Goal: Information Seeking & Learning: Learn about a topic

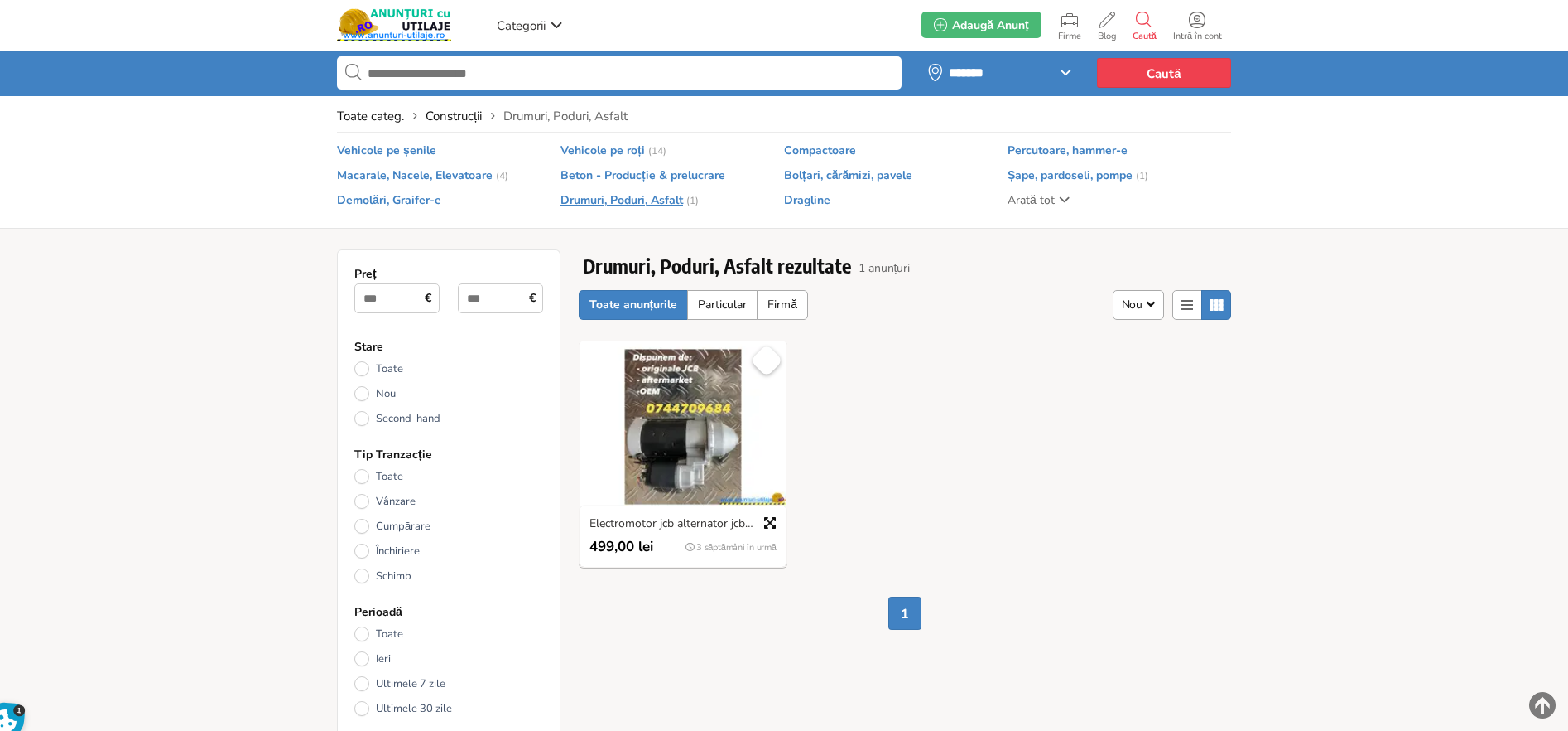
click at [1207, 414] on div "3 săptămâni în urmă Salvează Favorit Electromotor jcb alternator jcb turbosufla…" at bounding box center [905, 462] width 665 height 244
click at [466, 175] on span "Macarale, Nacele, Elevatoare" at bounding box center [414, 175] width 156 height 15
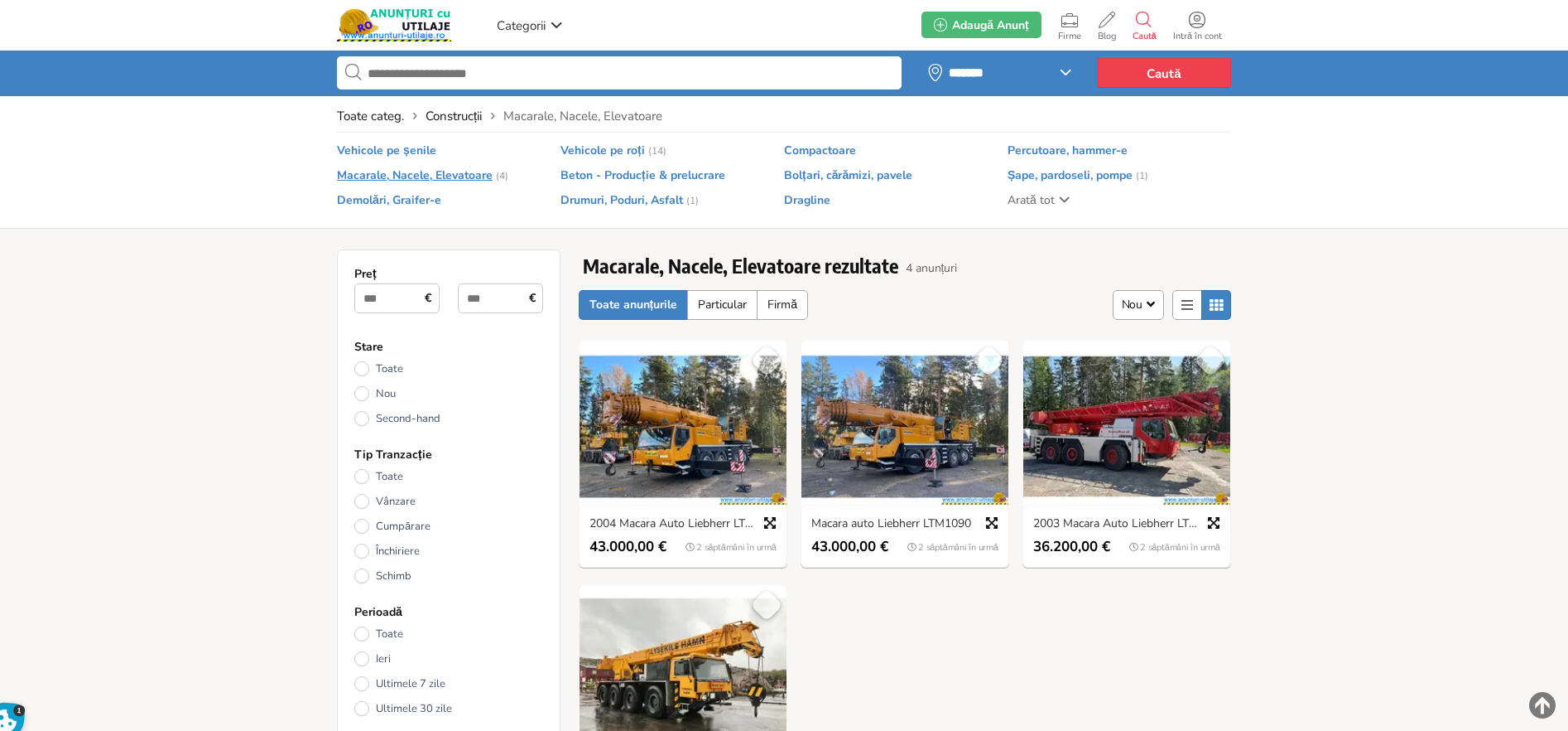
click at [618, 148] on span "Vehicole pe roți" at bounding box center [603, 150] width 84 height 15
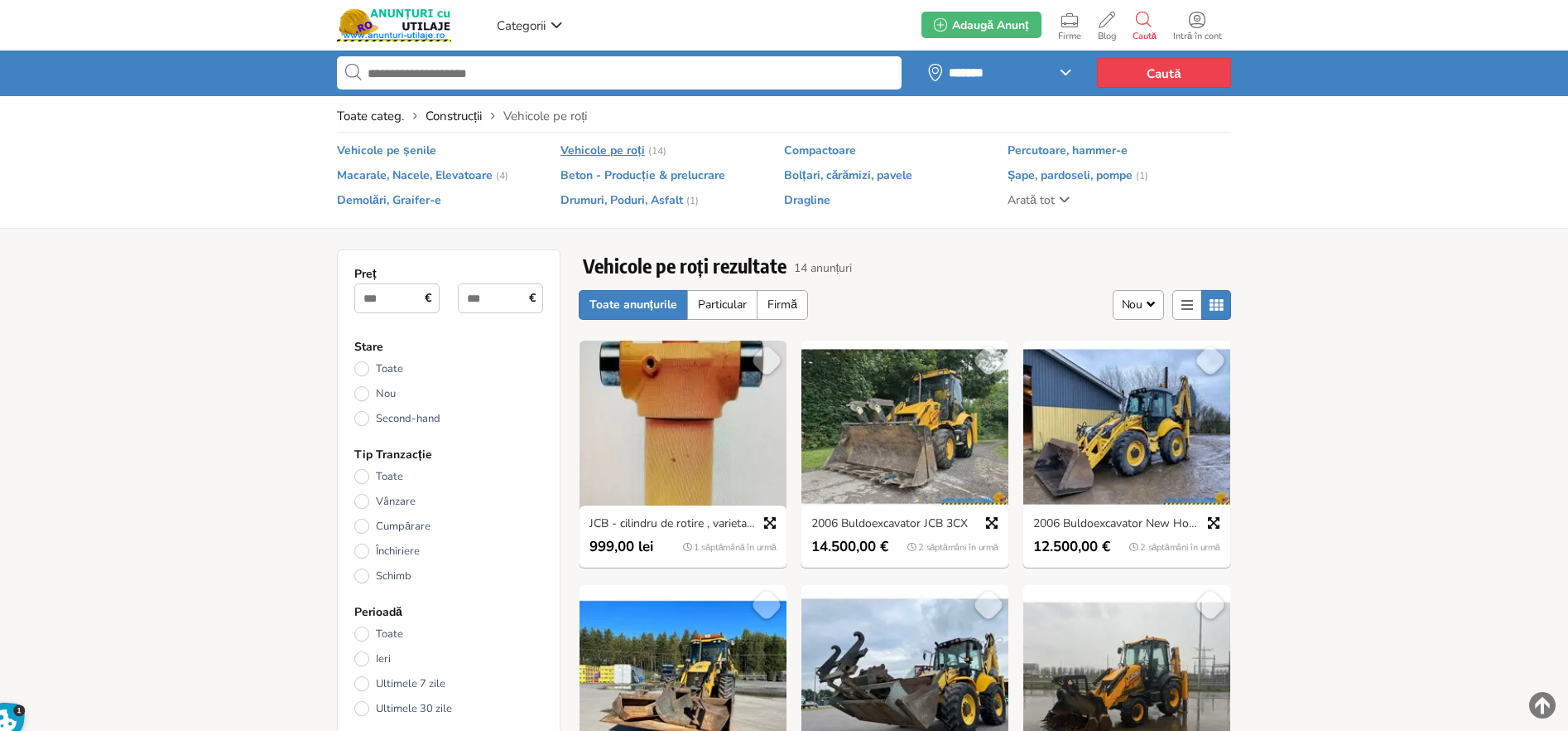
click at [429, 114] on span "Construcții" at bounding box center [454, 115] width 57 height 16
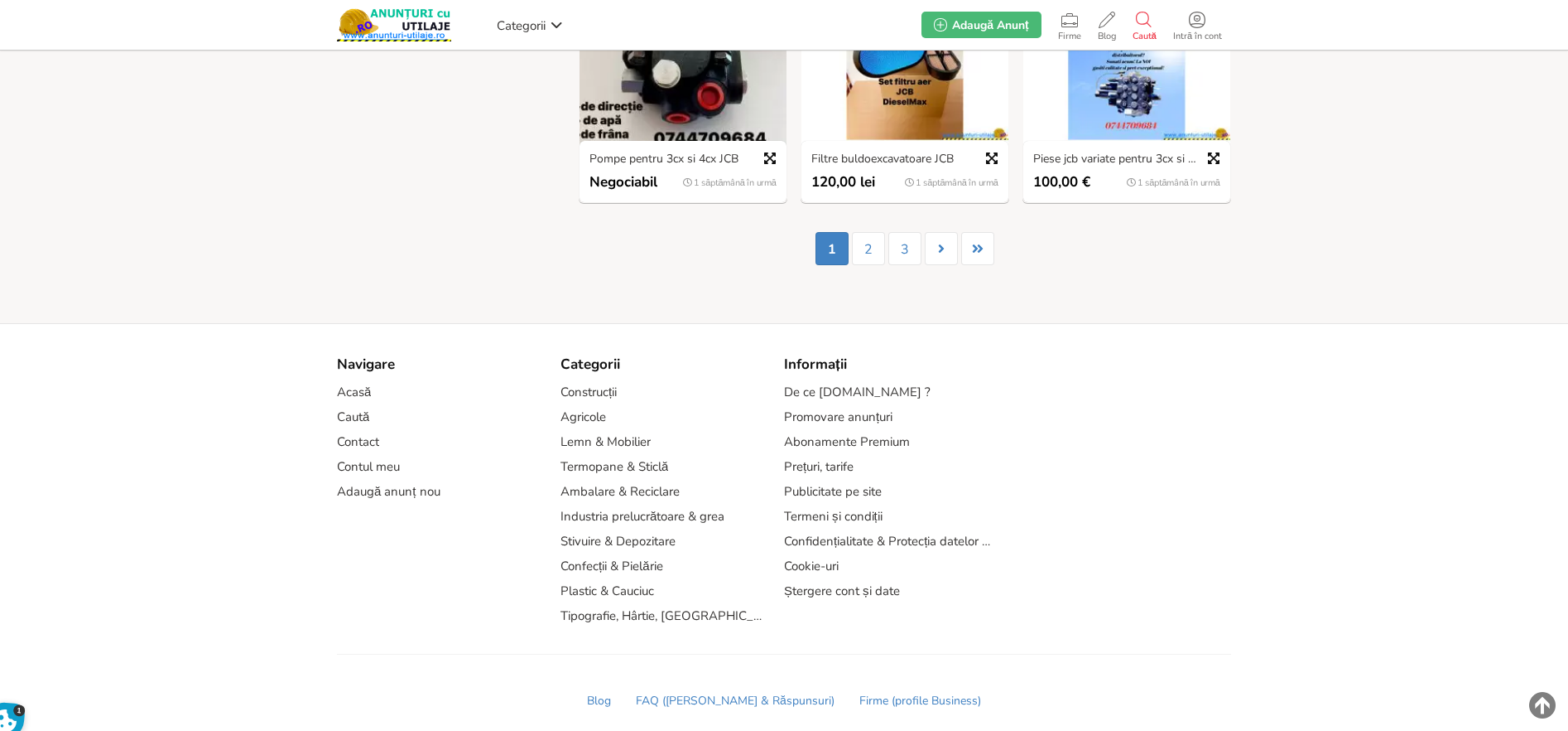
scroll to position [1121, 0]
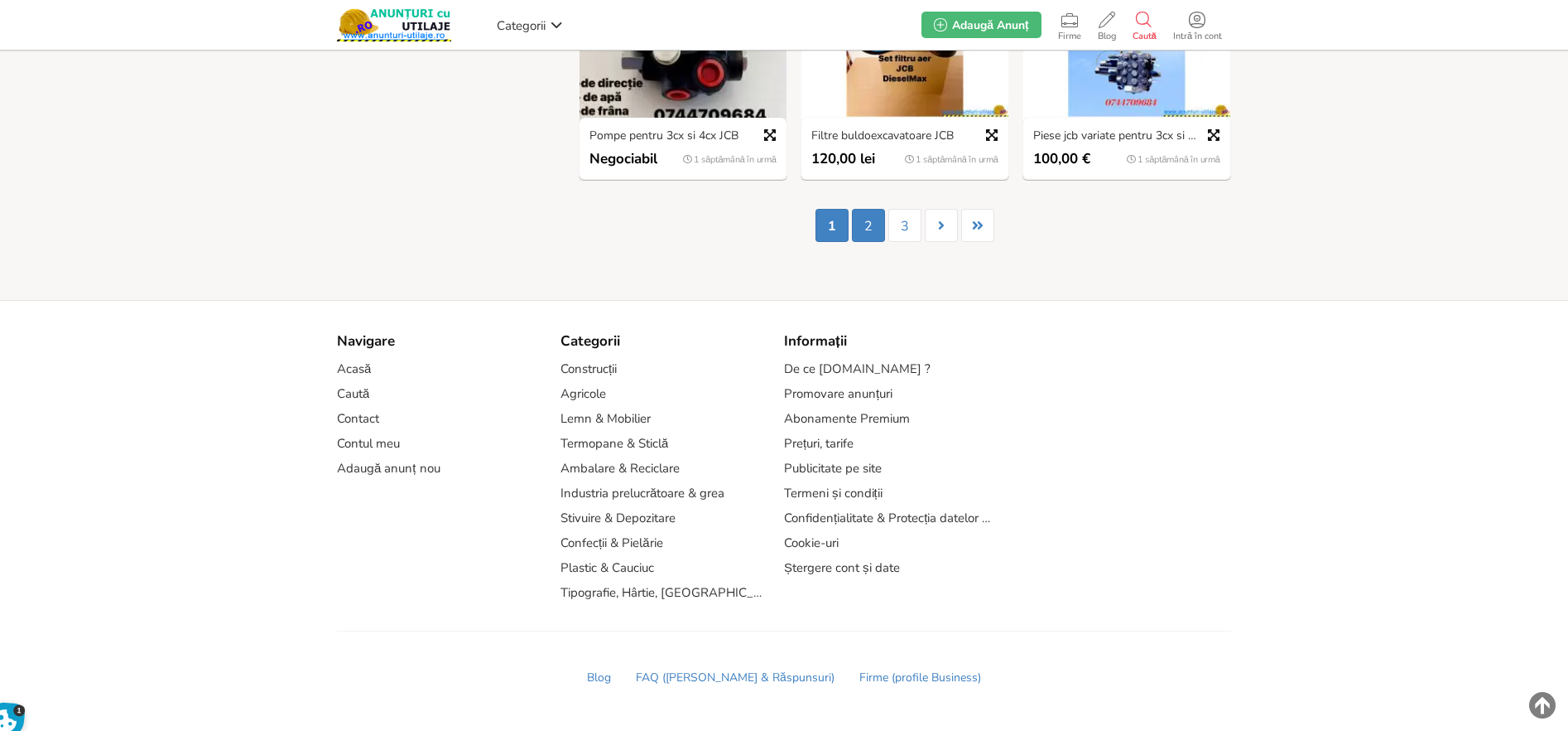
click at [867, 214] on link "2" at bounding box center [868, 225] width 34 height 34
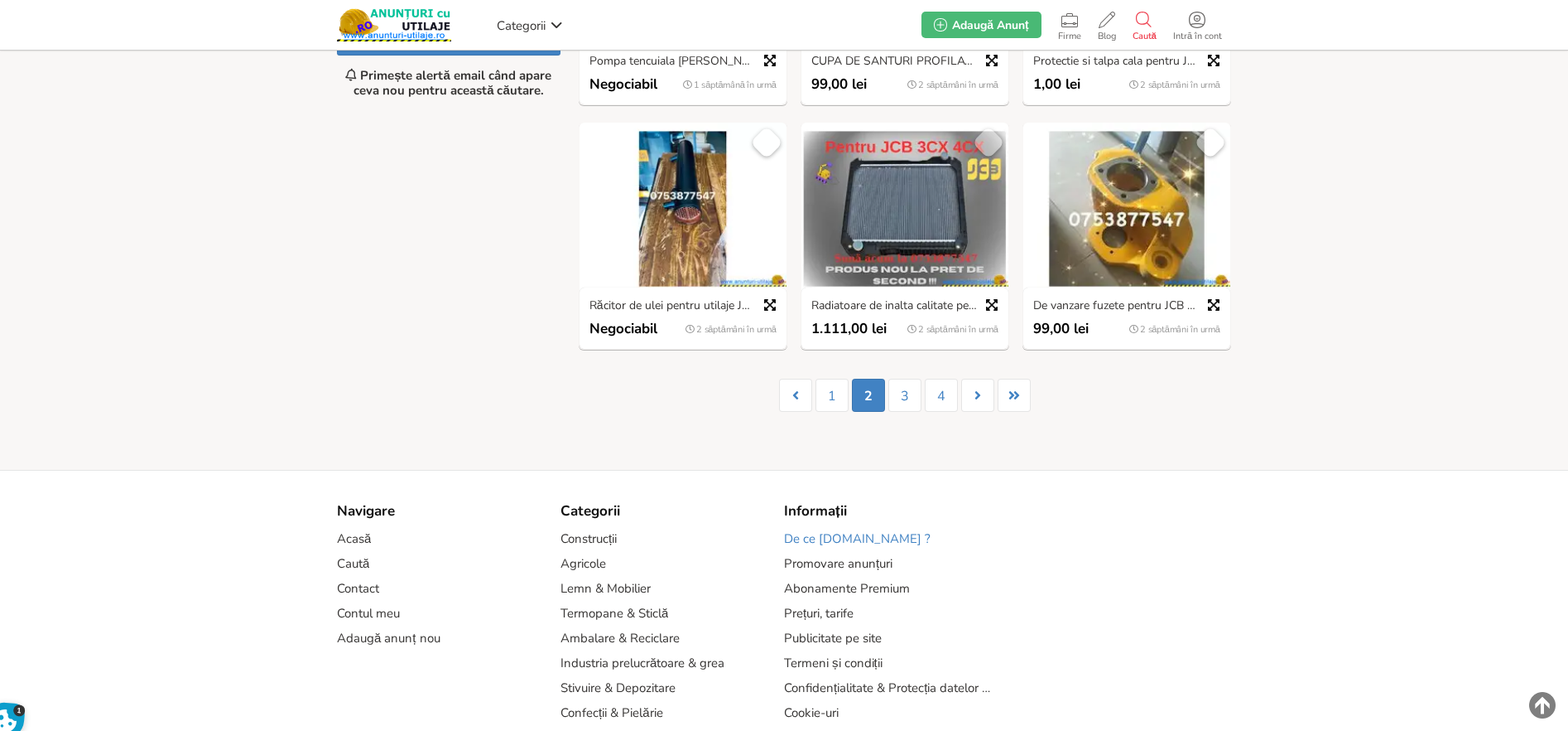
scroll to position [1121, 0]
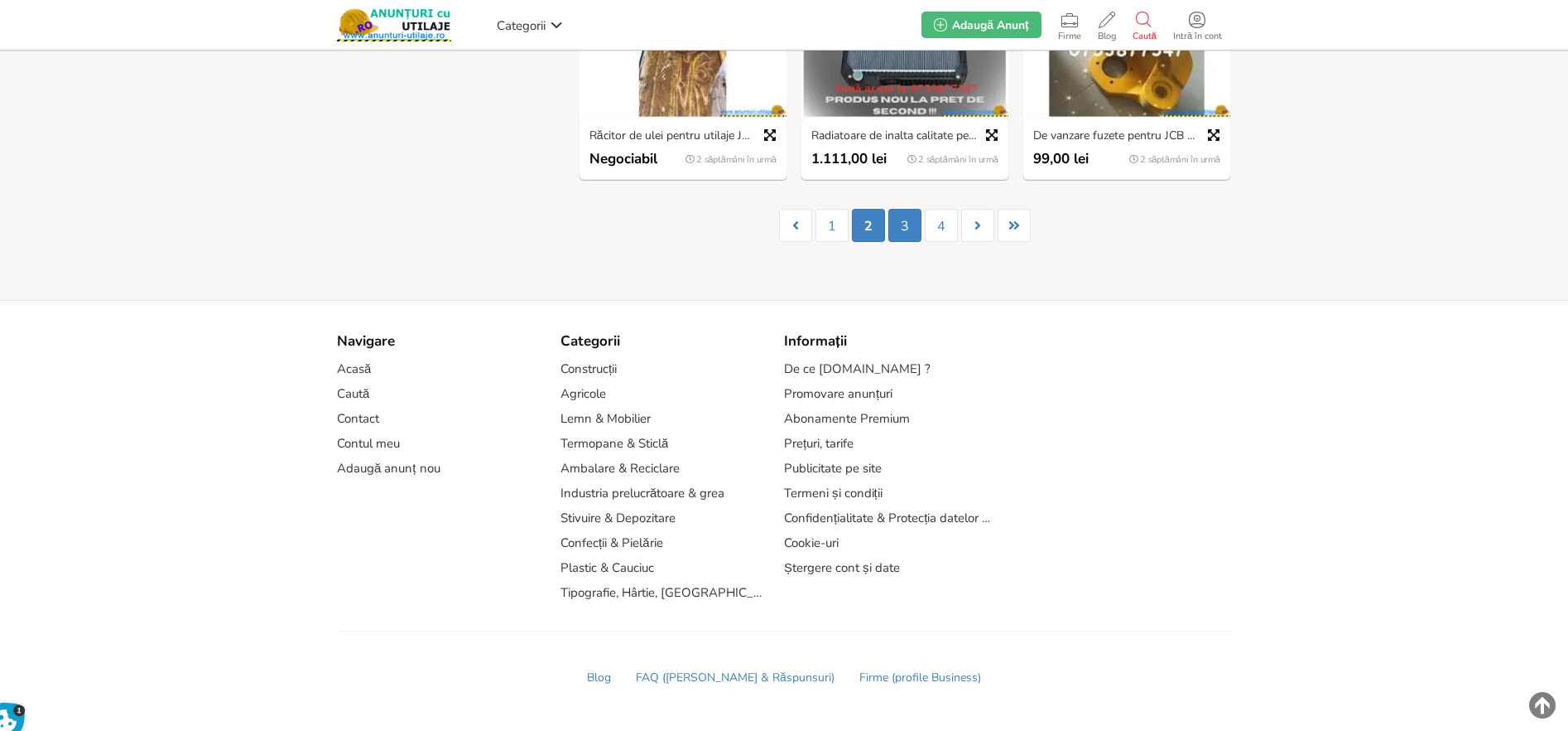
click at [900, 226] on link "3" at bounding box center [905, 225] width 34 height 34
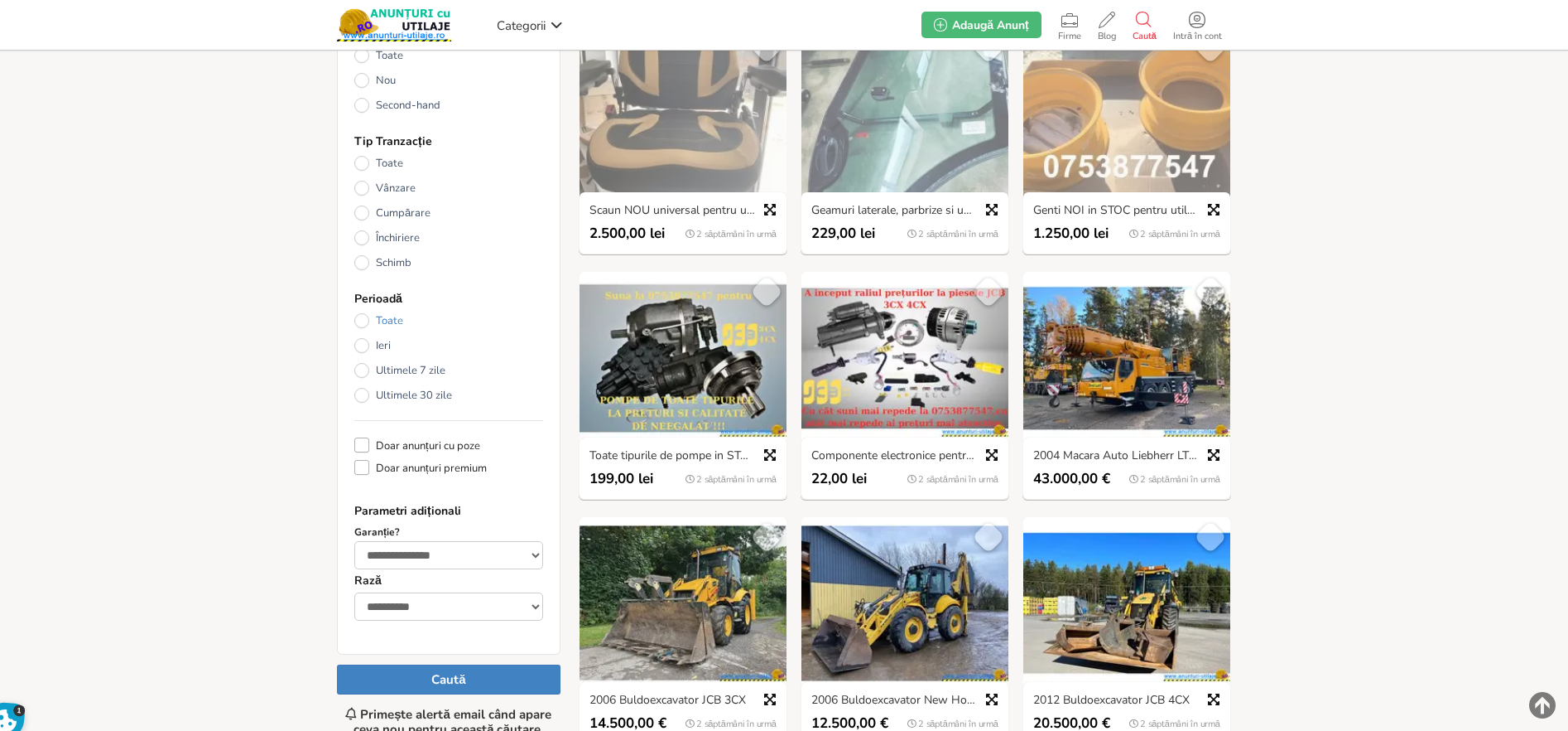
scroll to position [187, 0]
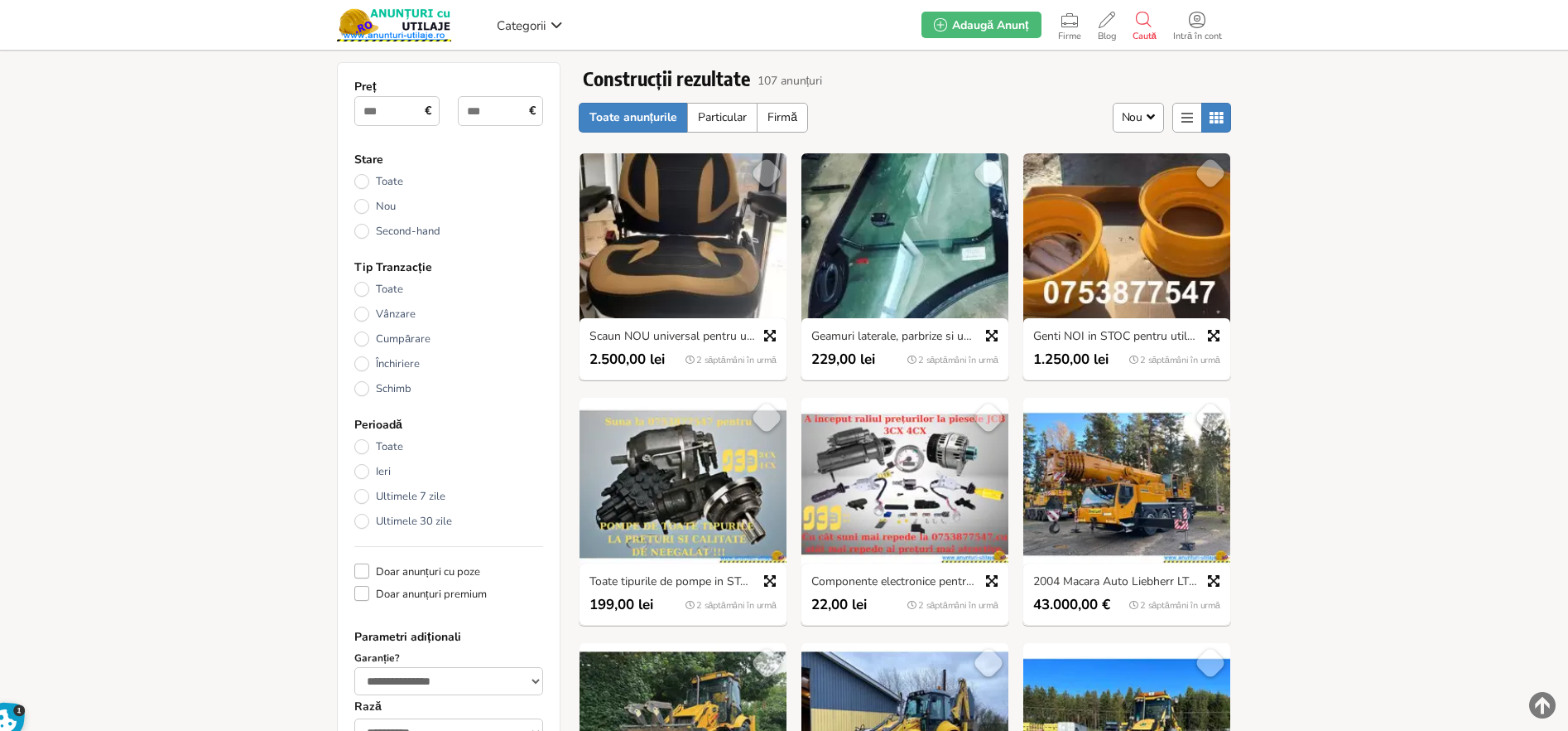
click at [664, 332] on link "Scaun NOU universal pentru utilaje industriale si agricole" at bounding box center [683, 336] width 204 height 15
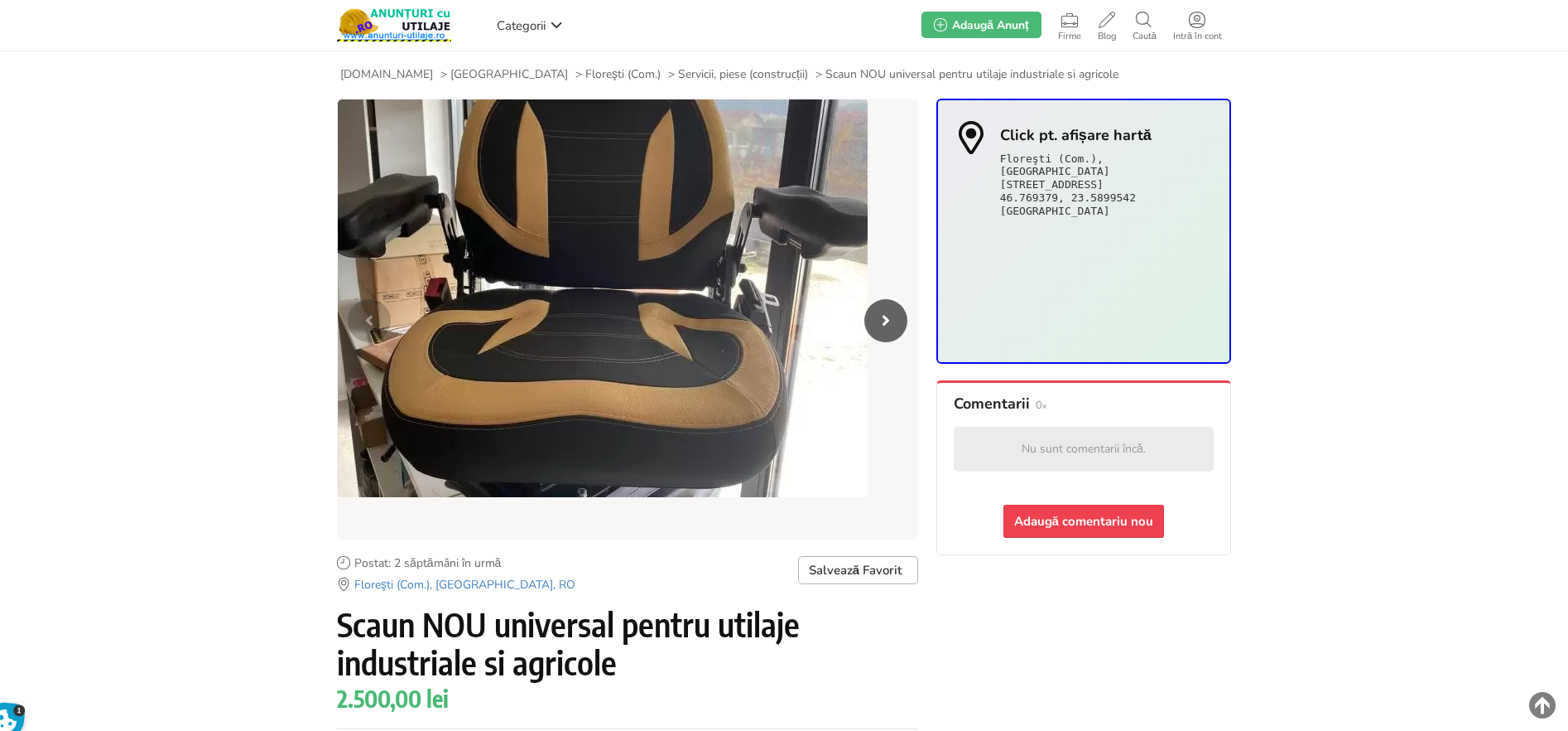
click at [885, 321] on icon "Next slide" at bounding box center [886, 321] width 43 height 43
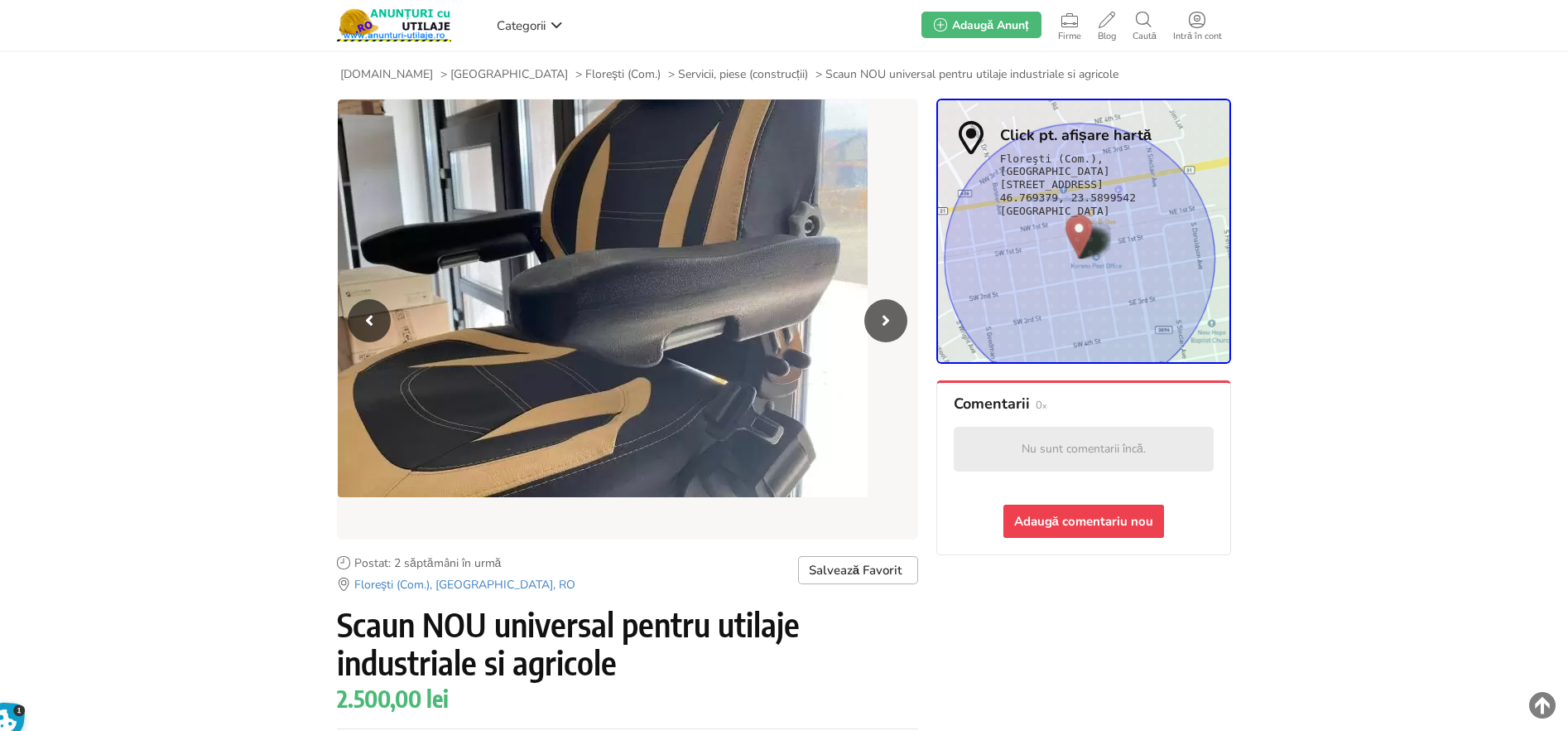
click at [885, 321] on icon "Next slide" at bounding box center [886, 321] width 43 height 43
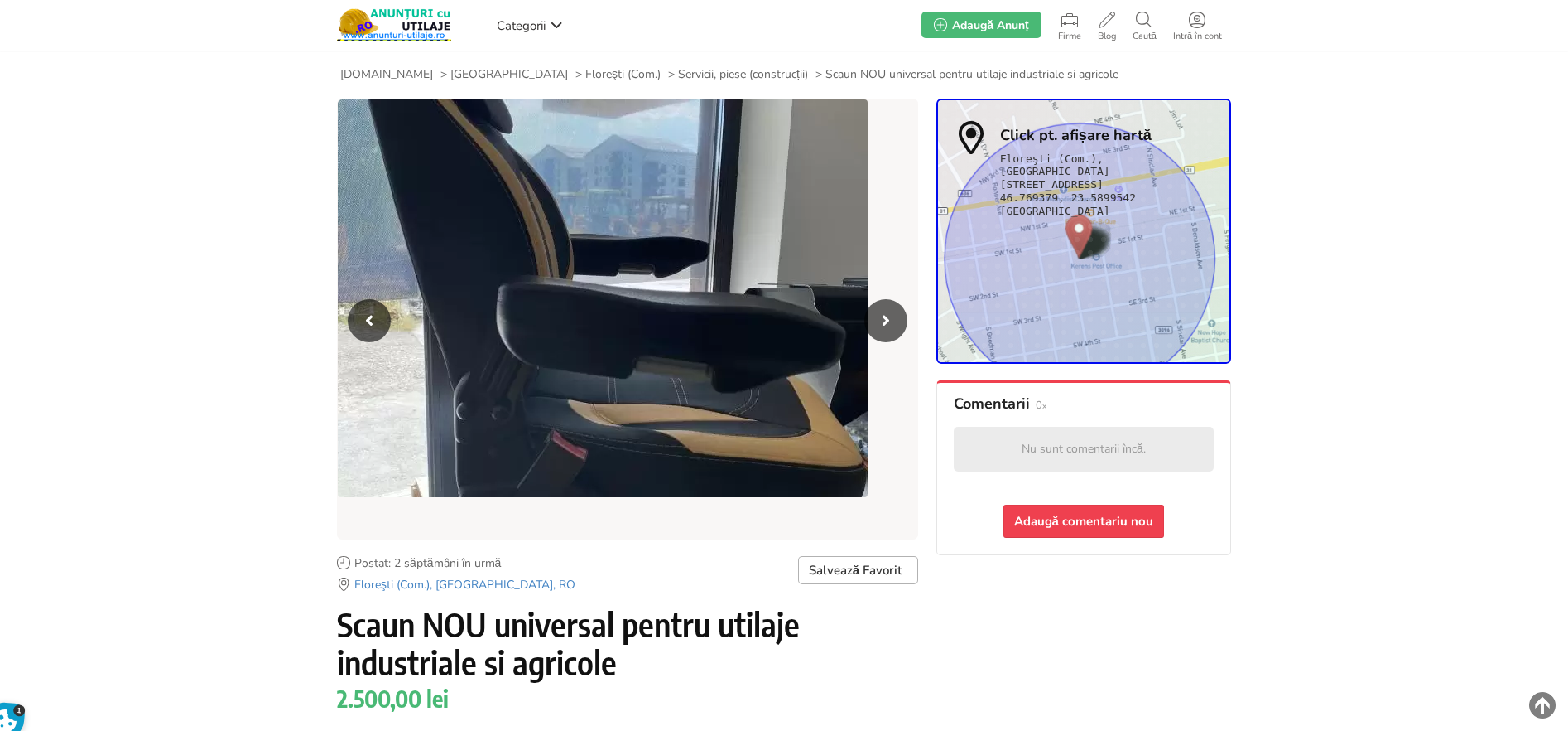
click at [867, 327] on icon "Next slide" at bounding box center [886, 321] width 43 height 43
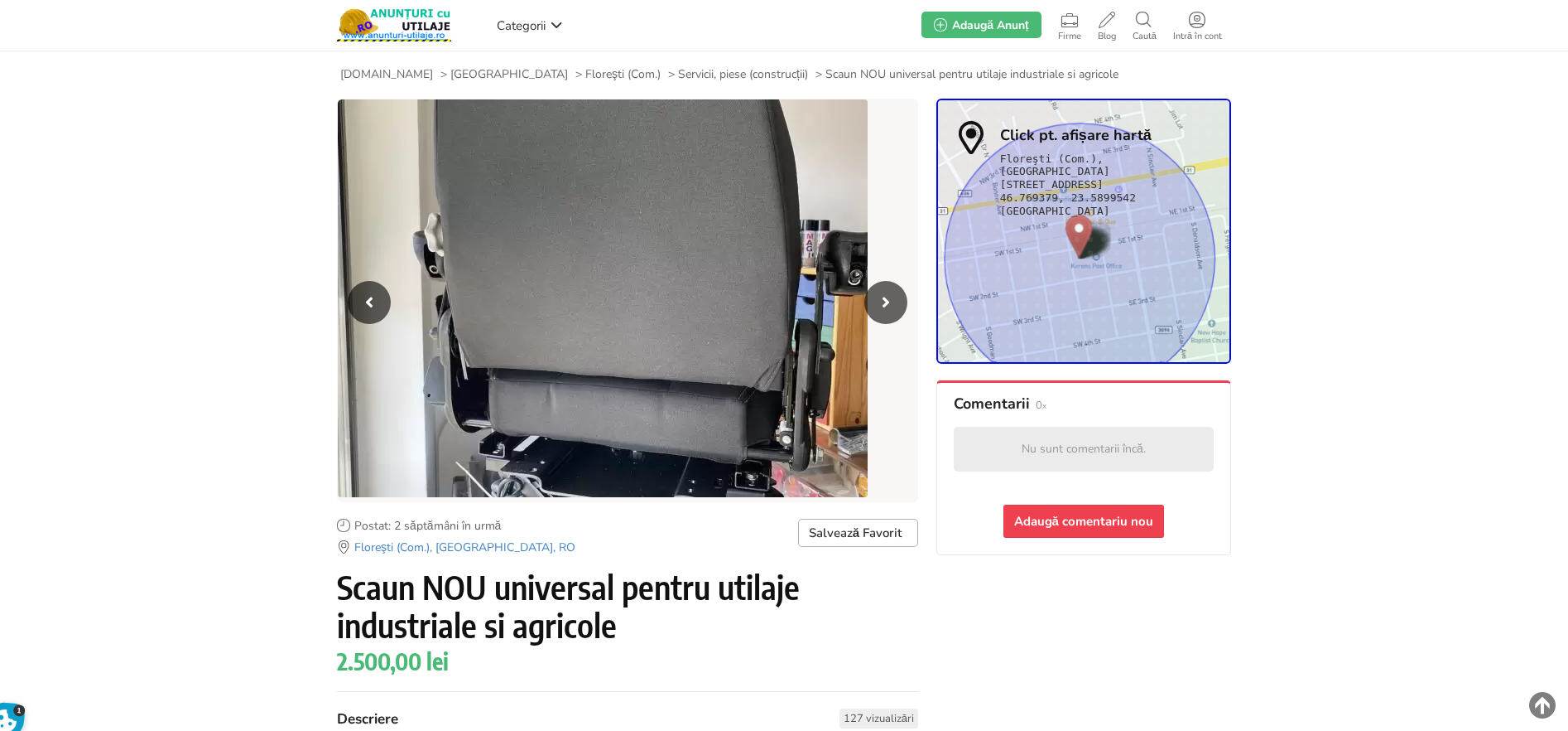
click at [867, 327] on li "4 / 5" at bounding box center [628, 300] width 579 height 402
click at [876, 303] on icon "Next slide" at bounding box center [886, 303] width 43 height 43
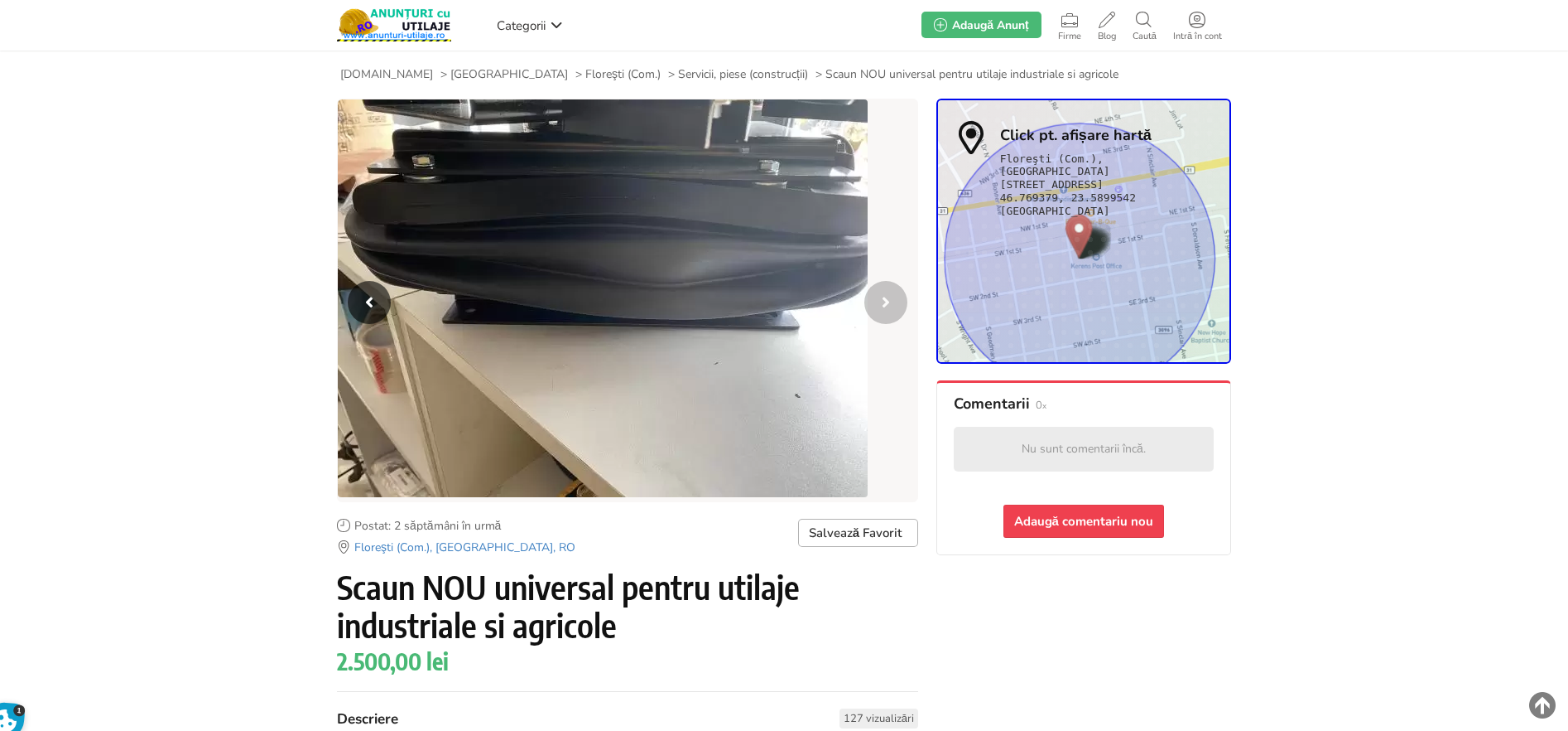
click at [678, 67] on span "Servicii, piese (construcții)" at bounding box center [743, 74] width 130 height 15
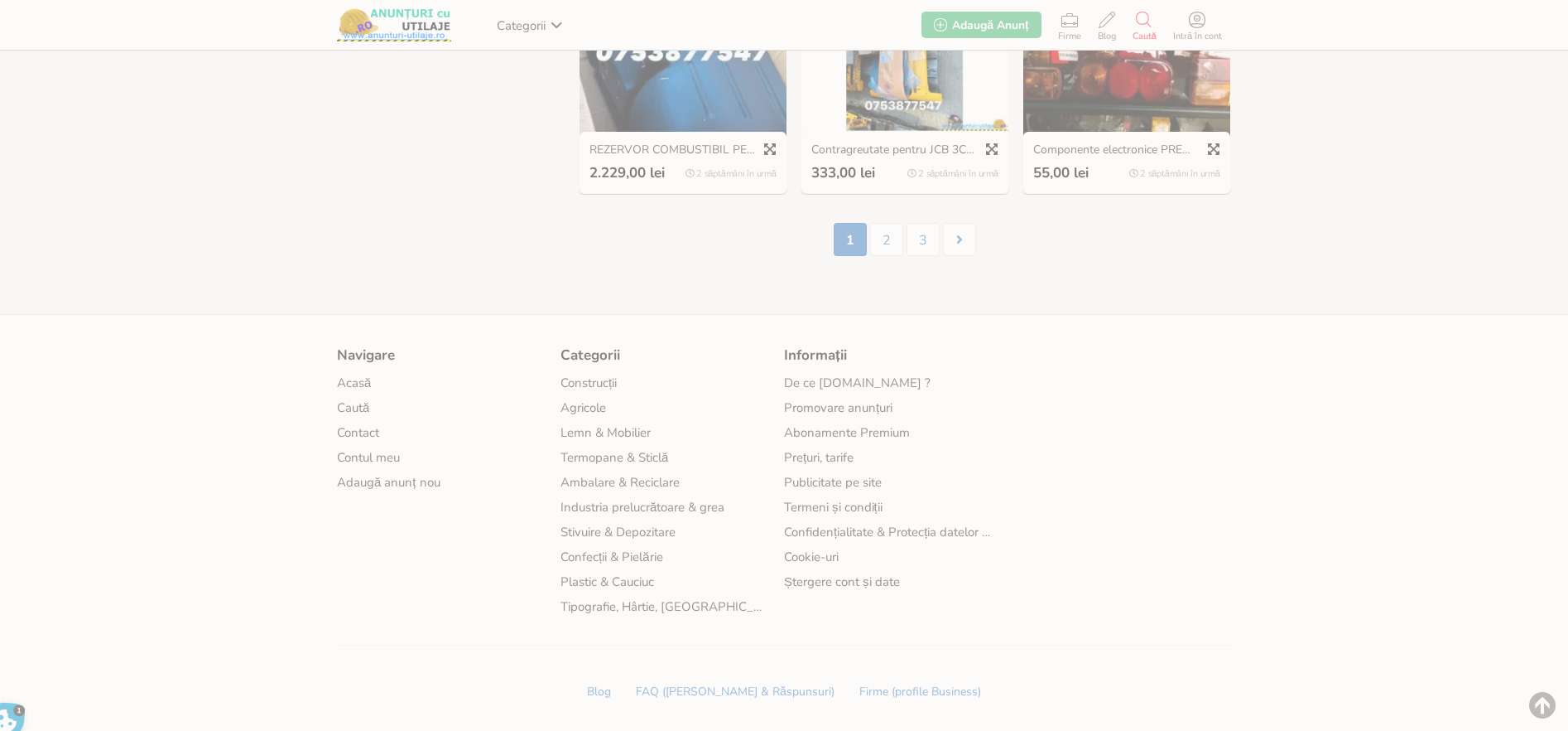
scroll to position [1121, 0]
